Goal: Obtain resource: Obtain resource

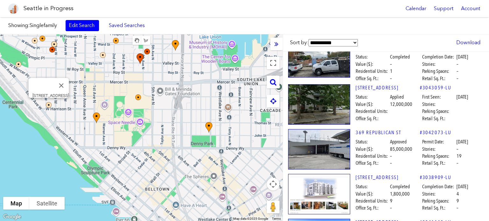
scroll to position [96, 0]
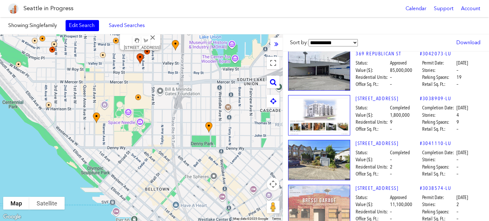
click at [213, 107] on img at bounding box center [319, 115] width 62 height 40
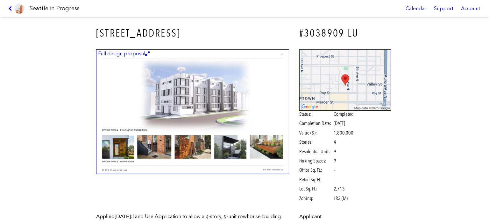
click at [10, 7] on icon at bounding box center [11, 8] width 6 height 5
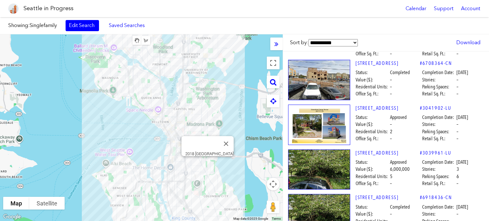
scroll to position [1465, 0]
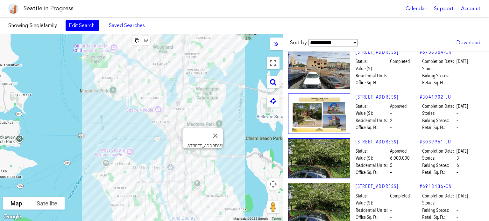
click at [213, 13] on img at bounding box center [319, 12] width 62 height 1
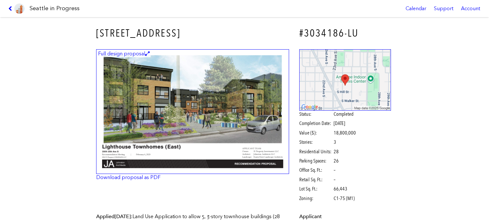
click at [213, 104] on img at bounding box center [192, 111] width 193 height 125
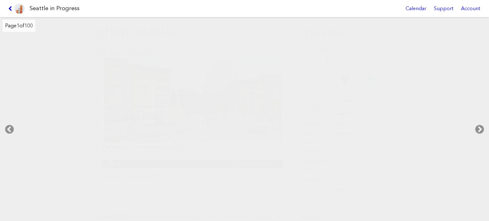
click at [9, 10] on icon at bounding box center [11, 8] width 6 height 5
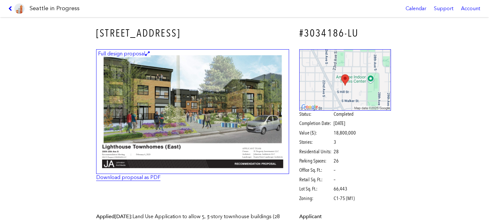
click at [136, 113] on link "Download proposal as PDF" at bounding box center [128, 178] width 64 height 6
click at [10, 6] on icon at bounding box center [11, 8] width 6 height 5
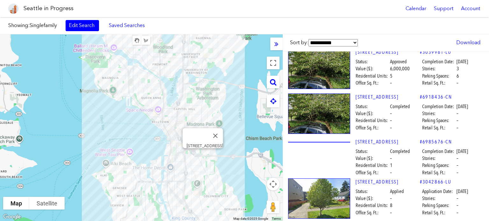
scroll to position [1560, 0]
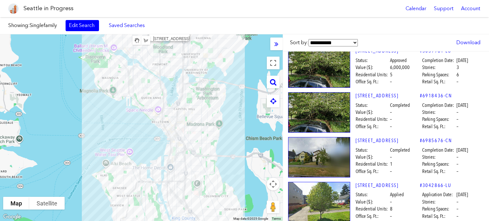
click at [213, 43] on img at bounding box center [319, 23] width 62 height 40
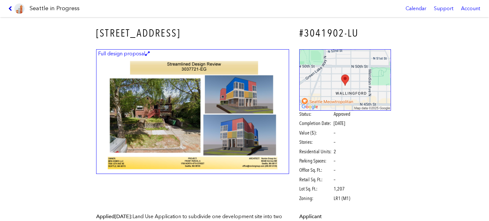
click at [11, 7] on icon at bounding box center [11, 8] width 6 height 5
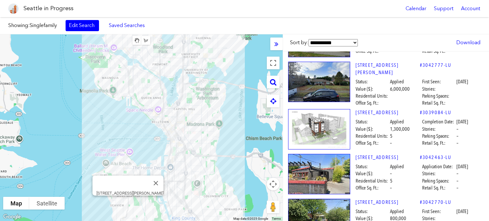
scroll to position [3089, 0]
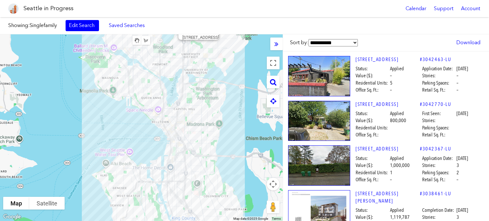
click at [213, 52] on img at bounding box center [319, 31] width 62 height 40
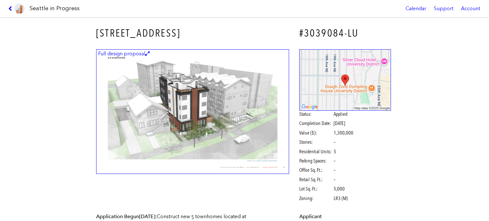
click at [11, 6] on link at bounding box center [16, 8] width 21 height 17
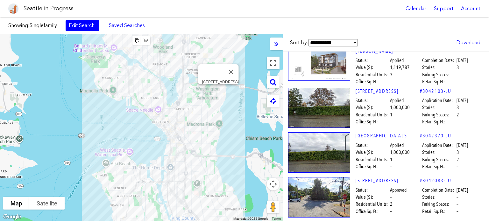
scroll to position [3248, 0]
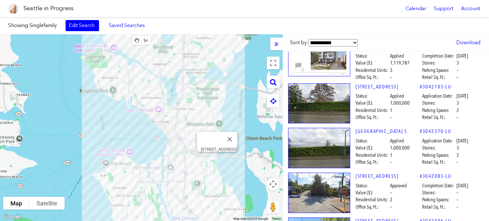
click at [213, 34] on div "[STREET_ADDRESS] #3042367-LU [STREET_ADDRESS] Status: Applied Application Date:…" at bounding box center [386, 11] width 201 height 45
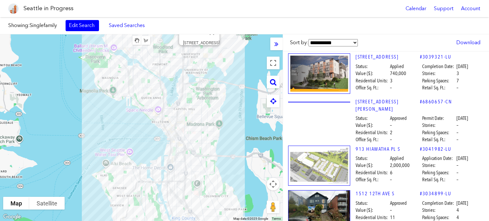
scroll to position [5740, 0]
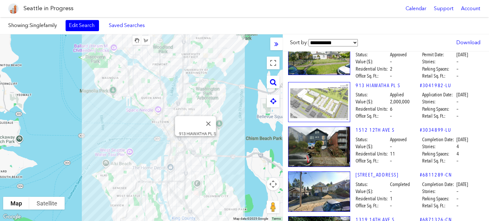
click at [213, 113] on img at bounding box center [319, 102] width 62 height 40
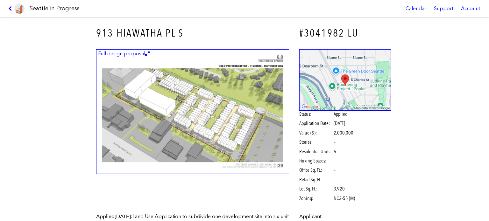
click at [154, 113] on img at bounding box center [192, 111] width 193 height 125
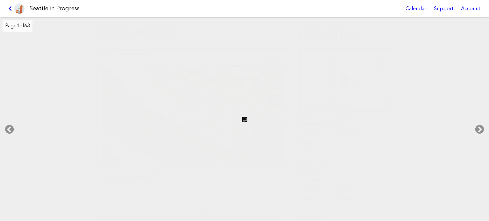
click at [8, 7] on link at bounding box center [16, 8] width 21 height 17
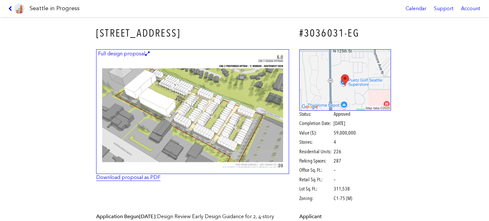
click at [131, 113] on link "Download proposal as PDF" at bounding box center [128, 178] width 64 height 6
click at [10, 6] on icon at bounding box center [11, 8] width 6 height 5
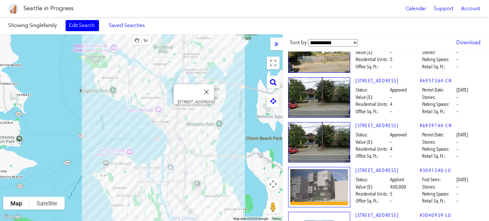
scroll to position [10916, 0]
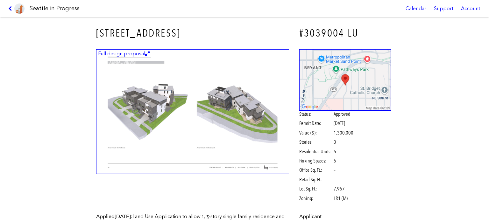
scroll to position [12418, 0]
click at [163, 113] on img at bounding box center [192, 111] width 193 height 125
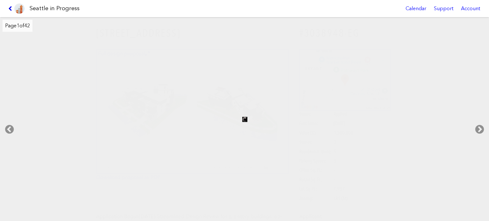
click at [8, 8] on icon at bounding box center [11, 8] width 6 height 5
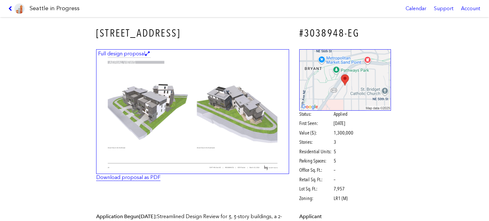
scroll to position [12441, 0]
click at [142, 113] on link "Download proposal as PDF" at bounding box center [128, 178] width 64 height 6
click at [9, 6] on link at bounding box center [16, 8] width 21 height 17
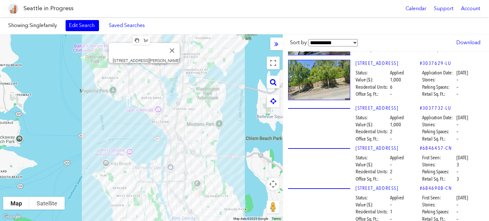
scroll to position [15935, 0]
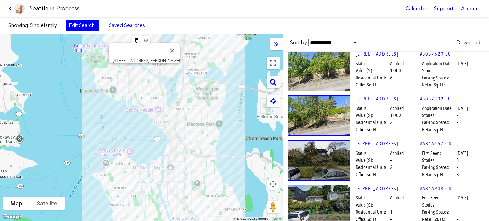
scroll to position [15949, 0]
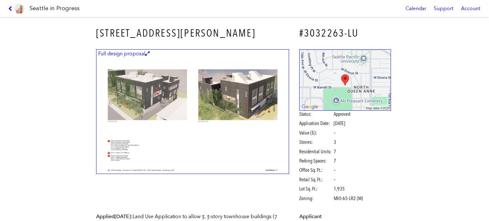
click at [9, 4] on link at bounding box center [16, 8] width 21 height 17
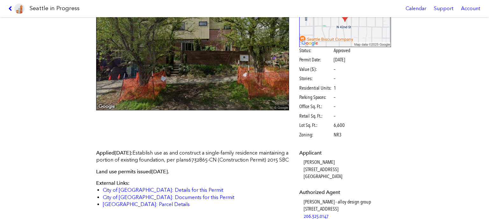
scroll to position [18144, 0]
click at [8, 8] on link at bounding box center [16, 8] width 21 height 17
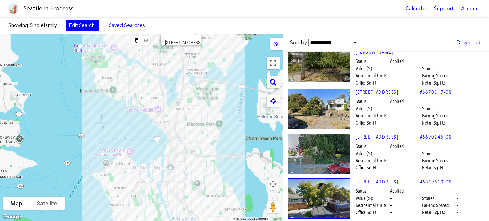
scroll to position [21908, 0]
